Goal: Task Accomplishment & Management: Manage account settings

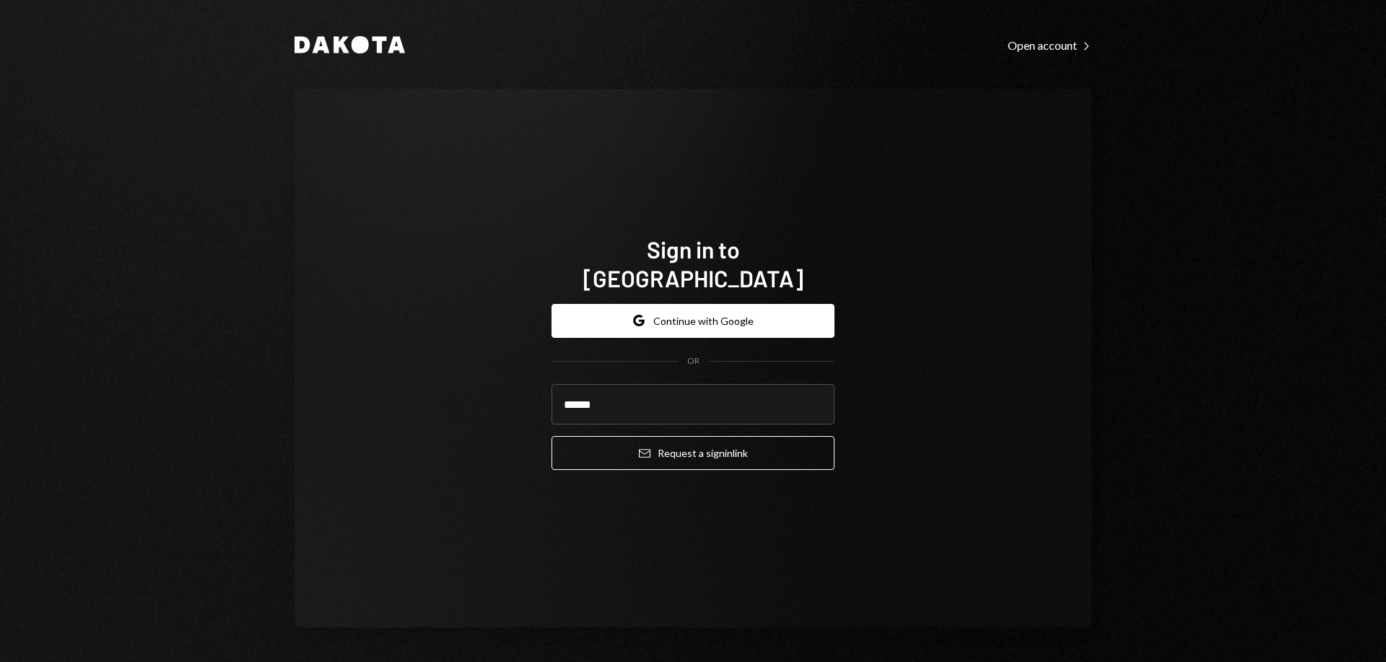
type input "**********"
click at [552, 436] on button "Email Request a sign in link" at bounding box center [693, 453] width 283 height 34
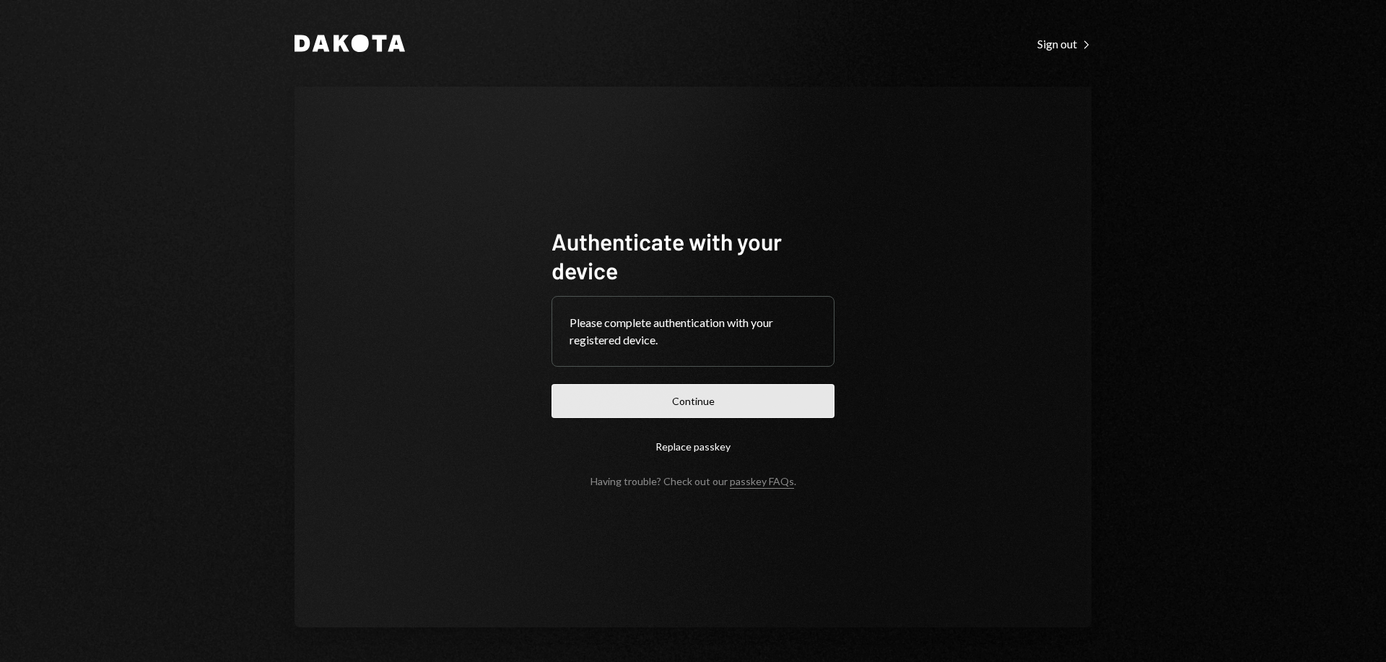
click at [713, 392] on button "Continue" at bounding box center [693, 401] width 283 height 34
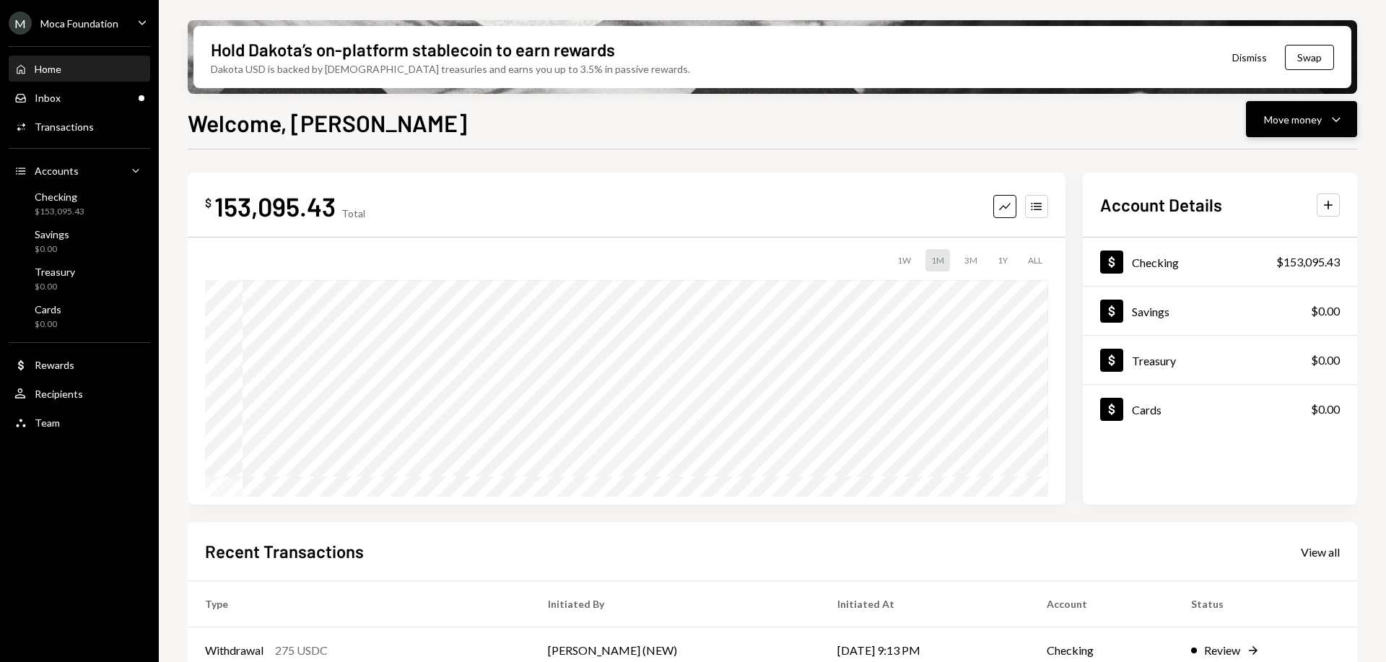
click at [1340, 118] on icon "button" at bounding box center [1336, 120] width 8 height 4
click at [1280, 232] on div "Deposit" at bounding box center [1289, 227] width 105 height 15
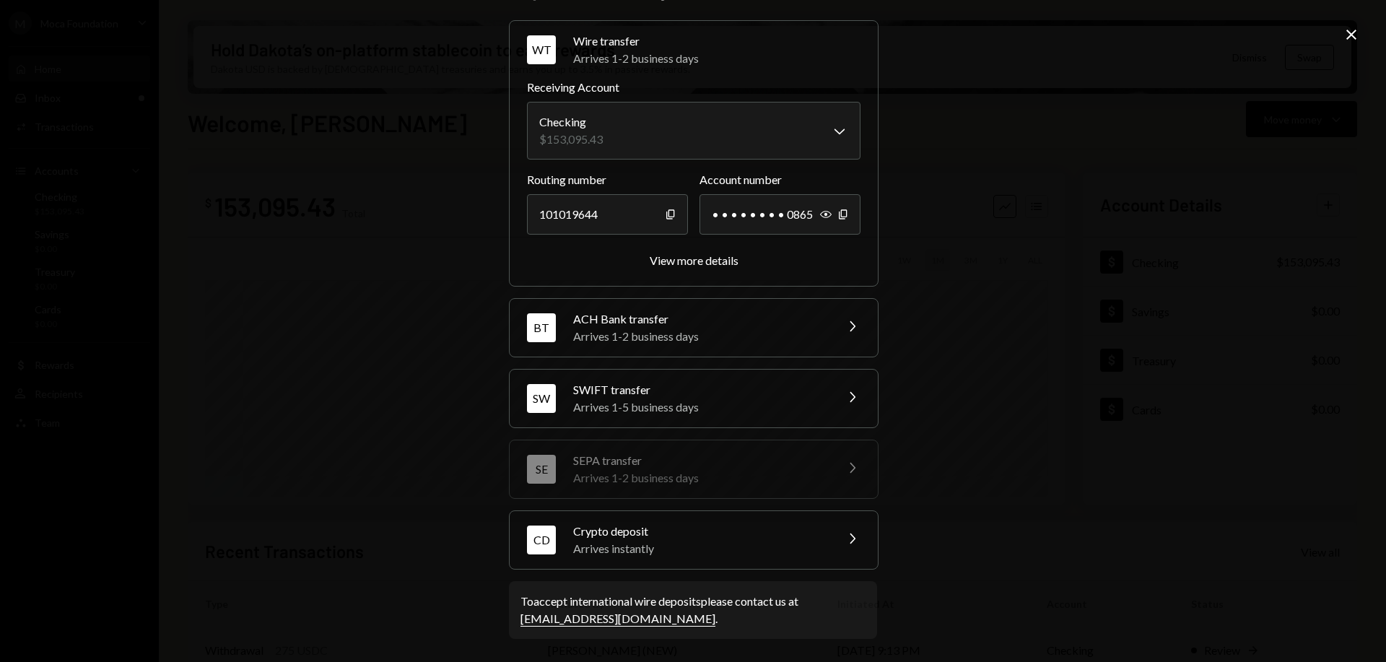
click at [661, 549] on div "Arrives instantly" at bounding box center [699, 548] width 253 height 17
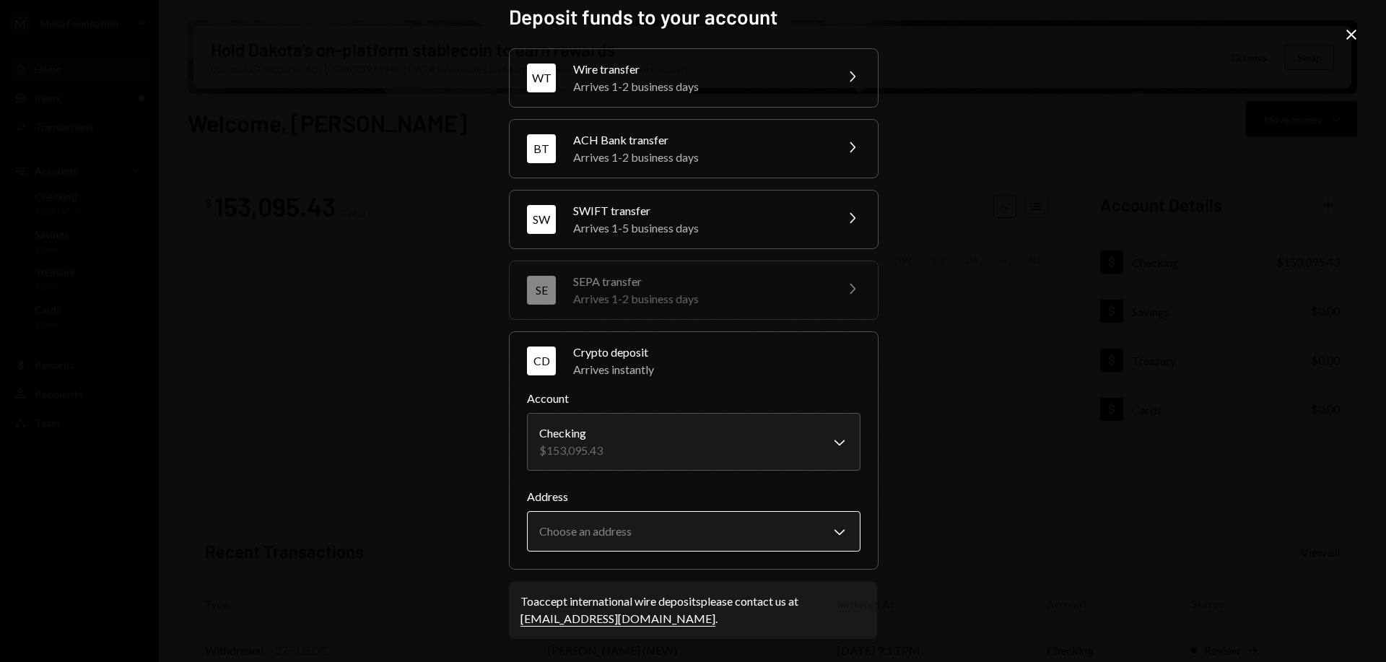
click at [622, 538] on body "M Moca Foundation Caret Down Home Home Inbox Inbox Activities Transactions Acco…" at bounding box center [693, 331] width 1386 height 662
select select "**********"
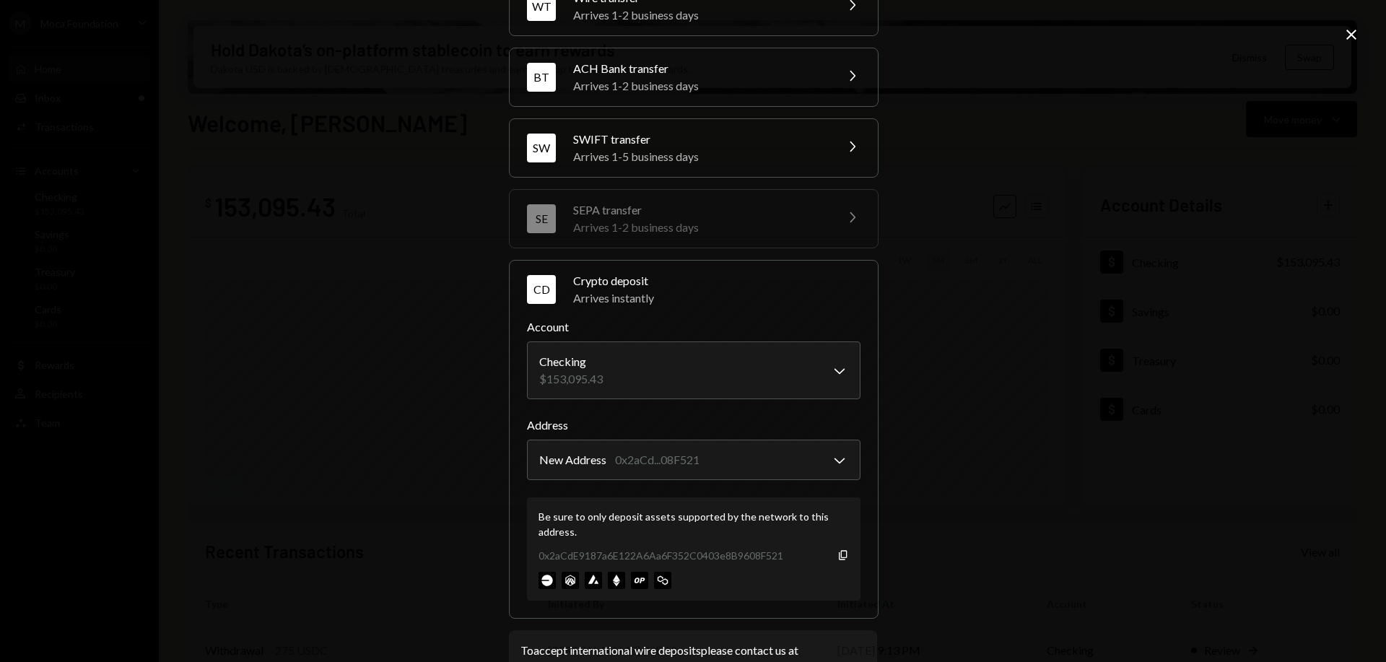
scroll to position [134, 0]
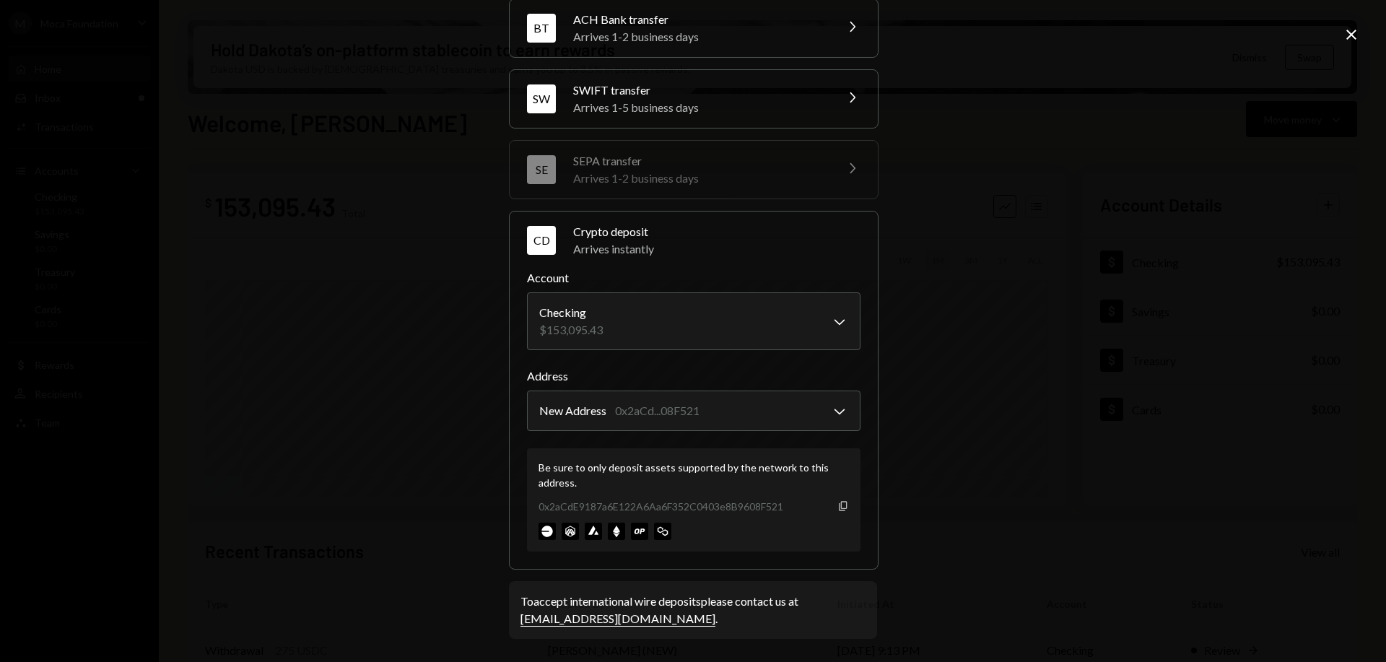
click at [837, 505] on icon "Copy" at bounding box center [843, 506] width 12 height 12
click at [838, 504] on icon "Copy" at bounding box center [843, 506] width 12 height 12
click at [841, 502] on icon "button" at bounding box center [843, 505] width 8 height 9
click at [1349, 28] on icon "Close" at bounding box center [1351, 34] width 17 height 17
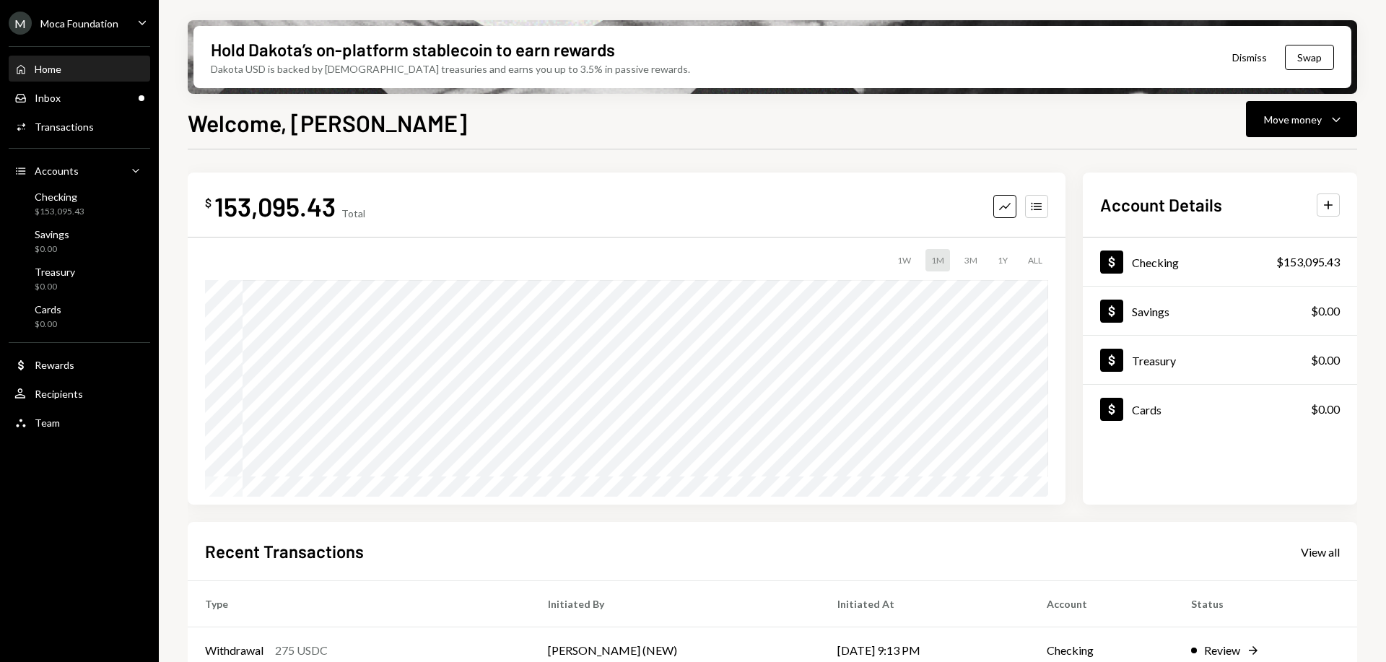
click at [140, 21] on icon "Caret Down" at bounding box center [142, 22] width 16 height 16
click at [275, 95] on div "Hold Dakota’s on-platform stablecoin to earn rewards Dakota USD is backed by U.…" at bounding box center [772, 331] width 1227 height 662
click at [113, 97] on div "Inbox Inbox" at bounding box center [79, 98] width 130 height 13
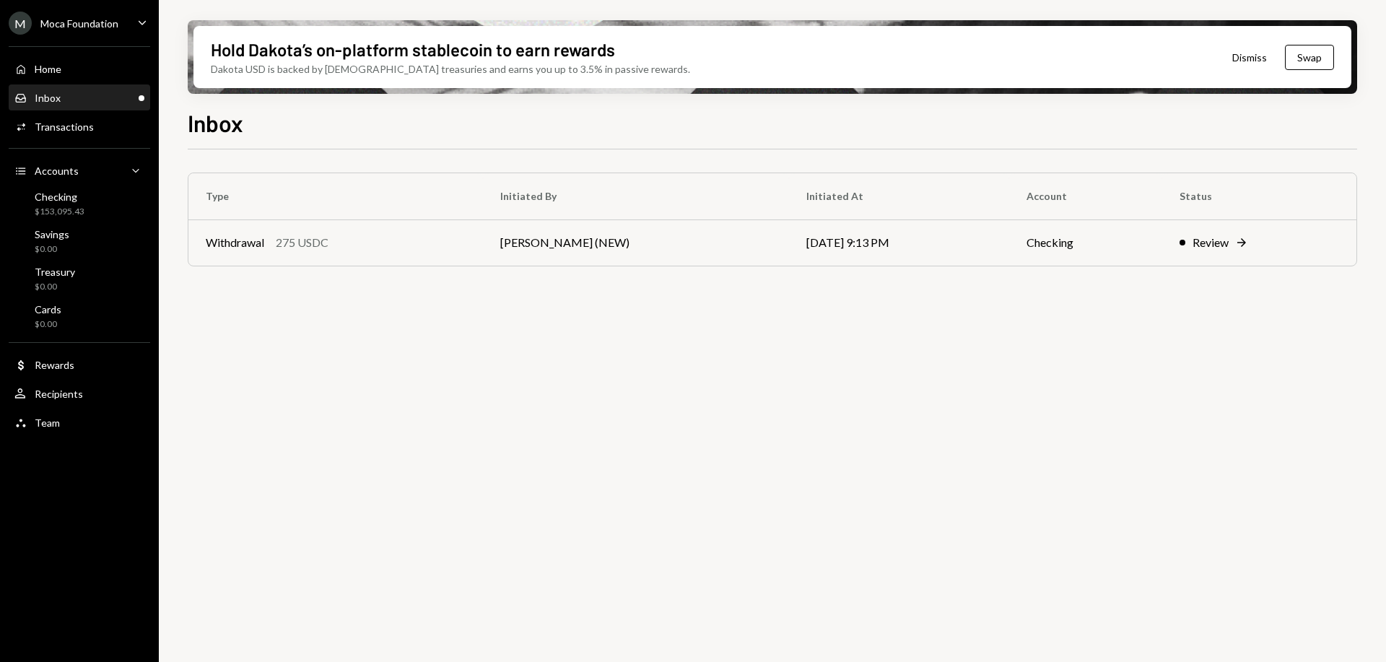
click at [138, 19] on icon "Caret Down" at bounding box center [142, 22] width 16 height 16
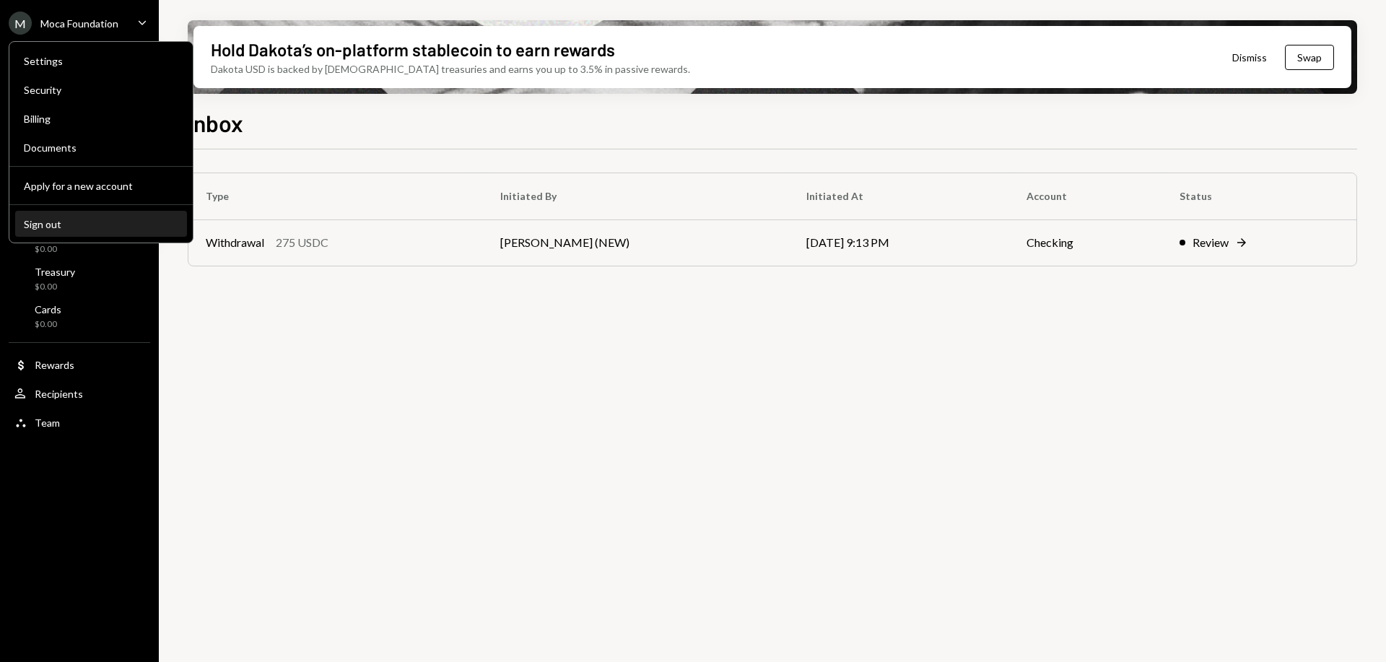
click at [60, 223] on div "Sign out" at bounding box center [101, 224] width 154 height 12
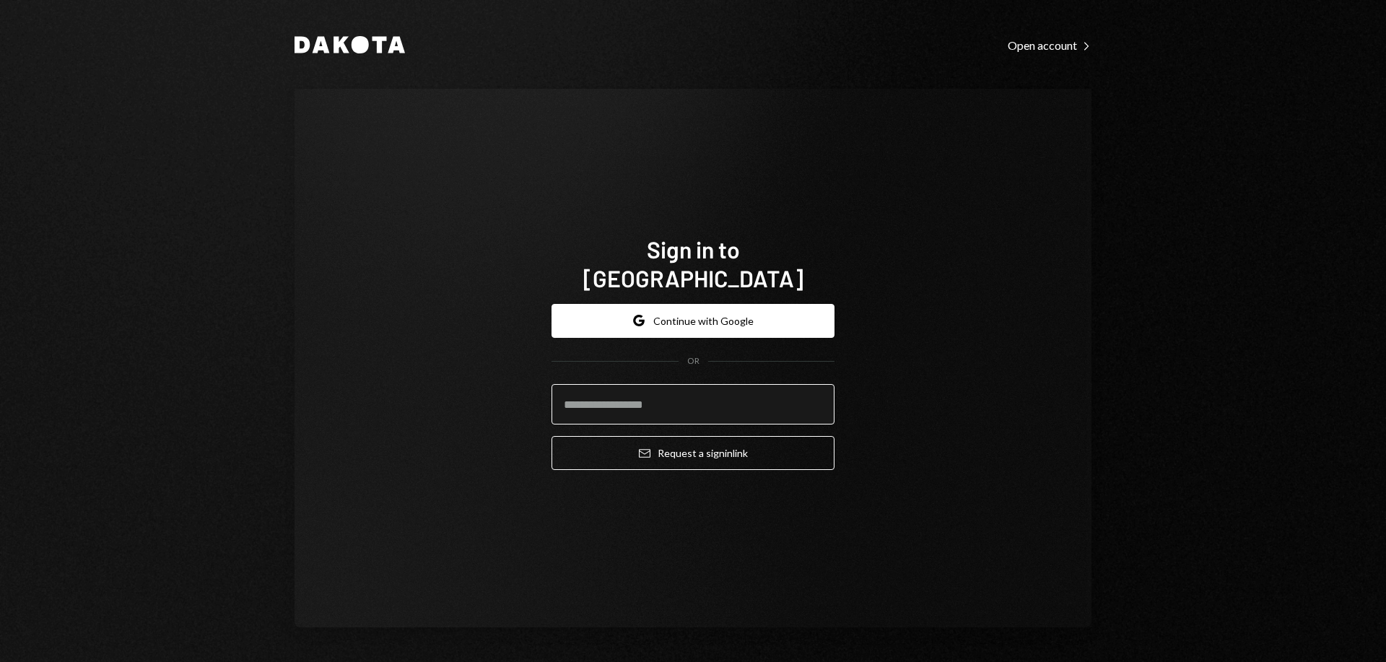
click at [635, 391] on input "email" at bounding box center [693, 404] width 283 height 40
type input "**********"
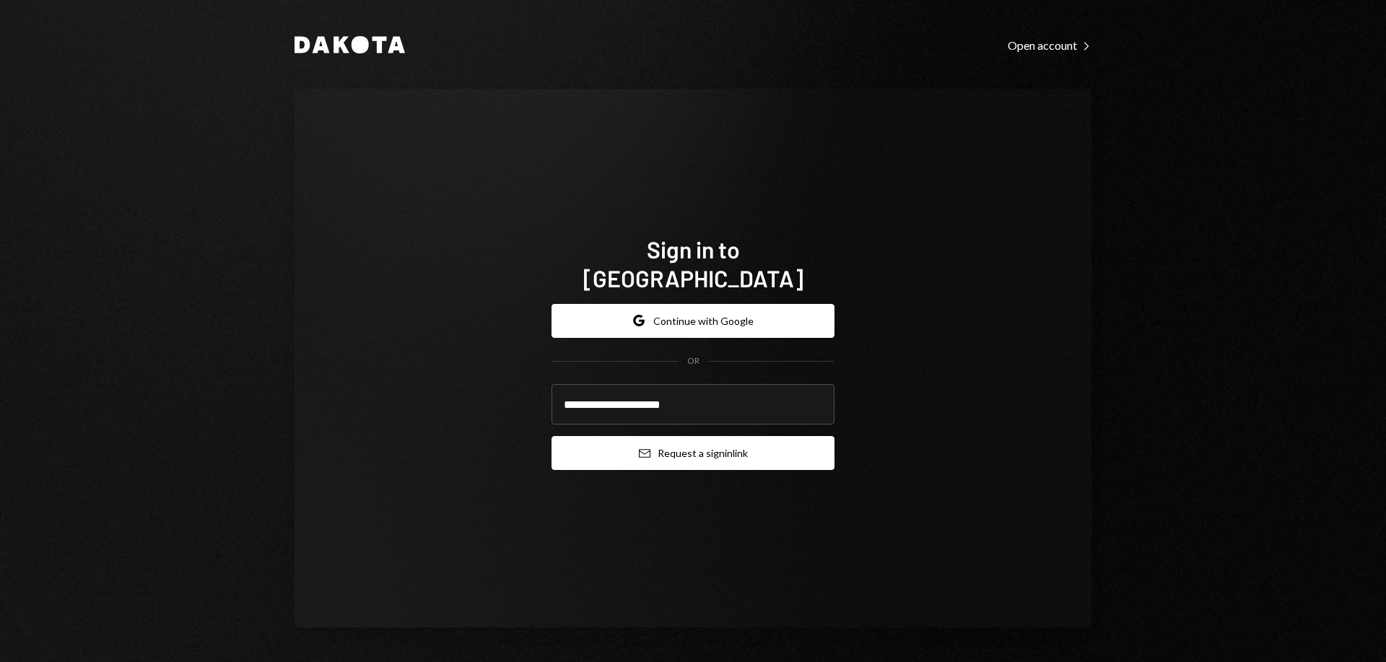
click at [689, 437] on button "Email Request a sign in link" at bounding box center [693, 453] width 283 height 34
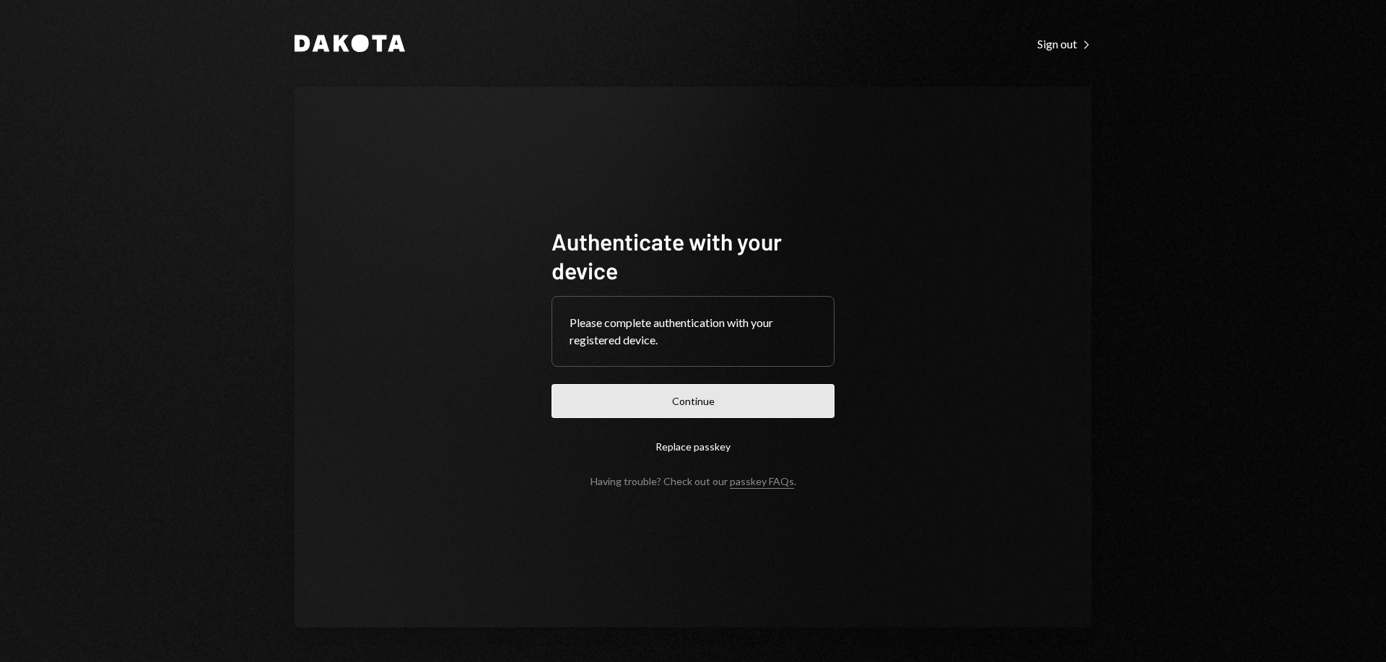
click at [668, 403] on button "Continue" at bounding box center [693, 401] width 283 height 34
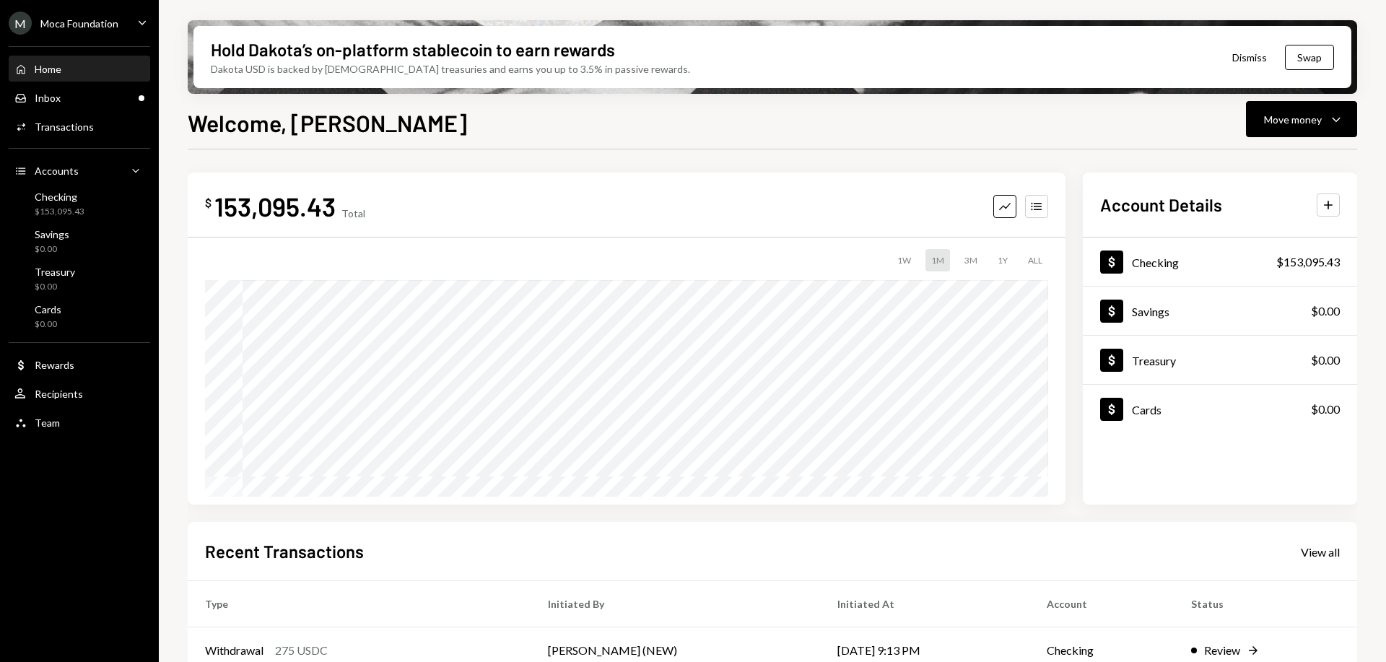
click at [86, 27] on div "Moca Foundation" at bounding box center [79, 23] width 78 height 12
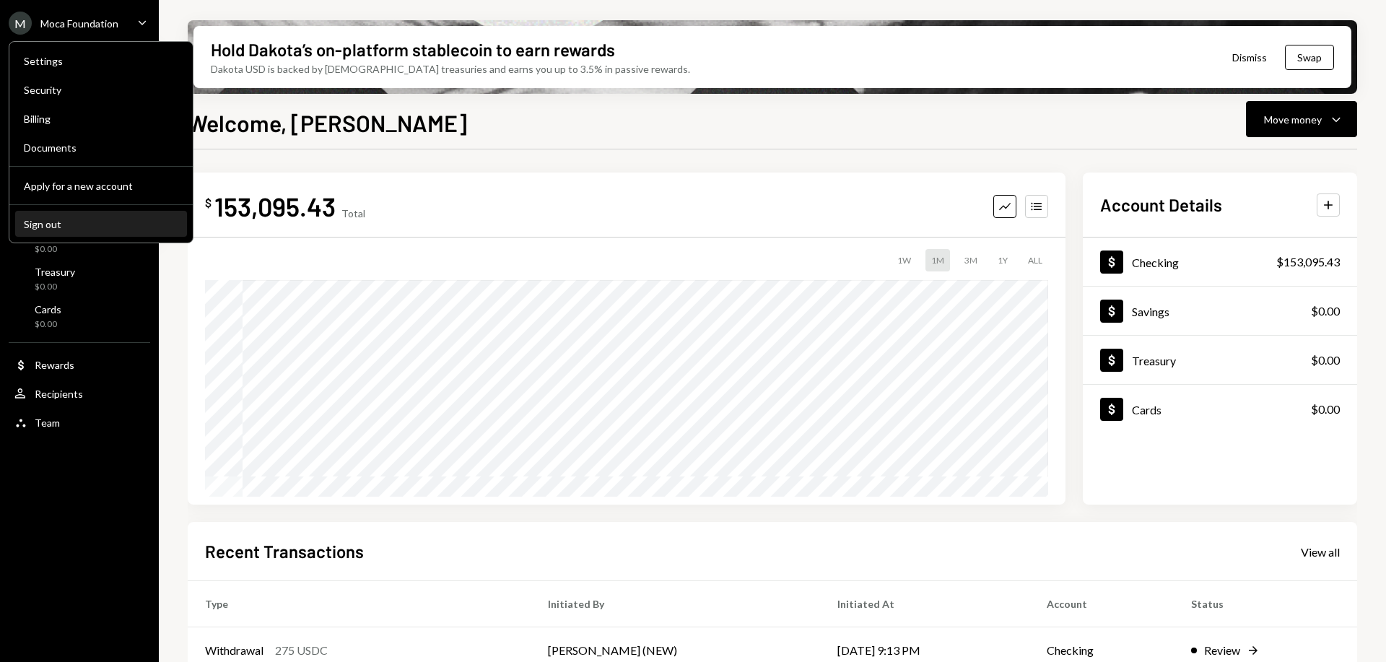
click at [78, 225] on div "Sign out" at bounding box center [101, 224] width 154 height 12
